Goal: Information Seeking & Learning: Learn about a topic

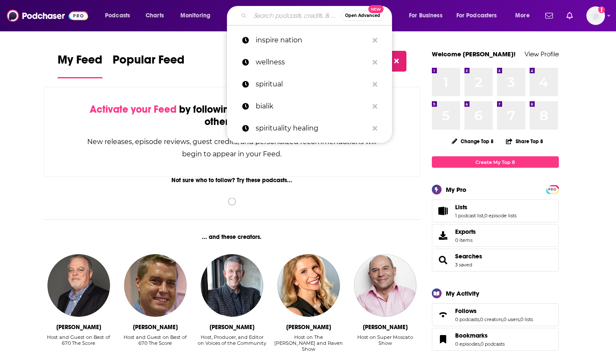
click at [263, 13] on input "Search podcasts, credits, & more..." at bounding box center [295, 16] width 91 height 14
paste input "Sahara Rose,"
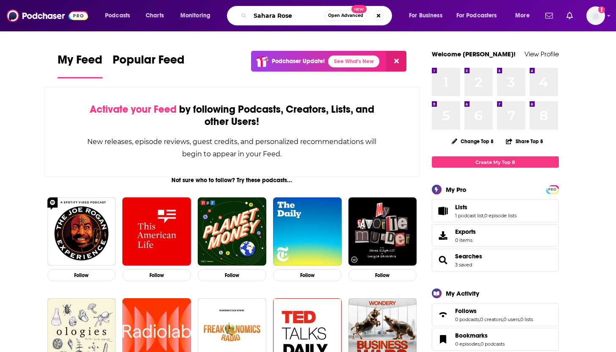
type input "Sahara Rose"
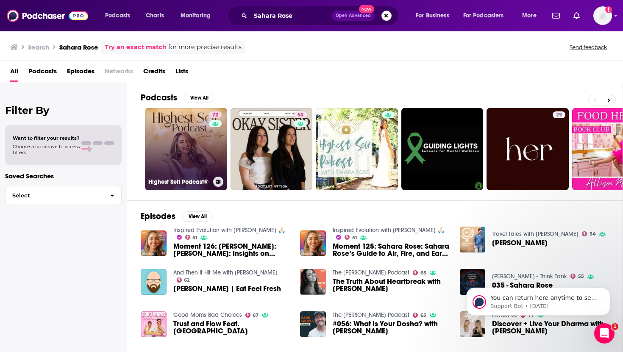
click at [175, 137] on link "72 Highest Self Podcast®" at bounding box center [186, 149] width 82 height 82
